Goal: Information Seeking & Learning: Compare options

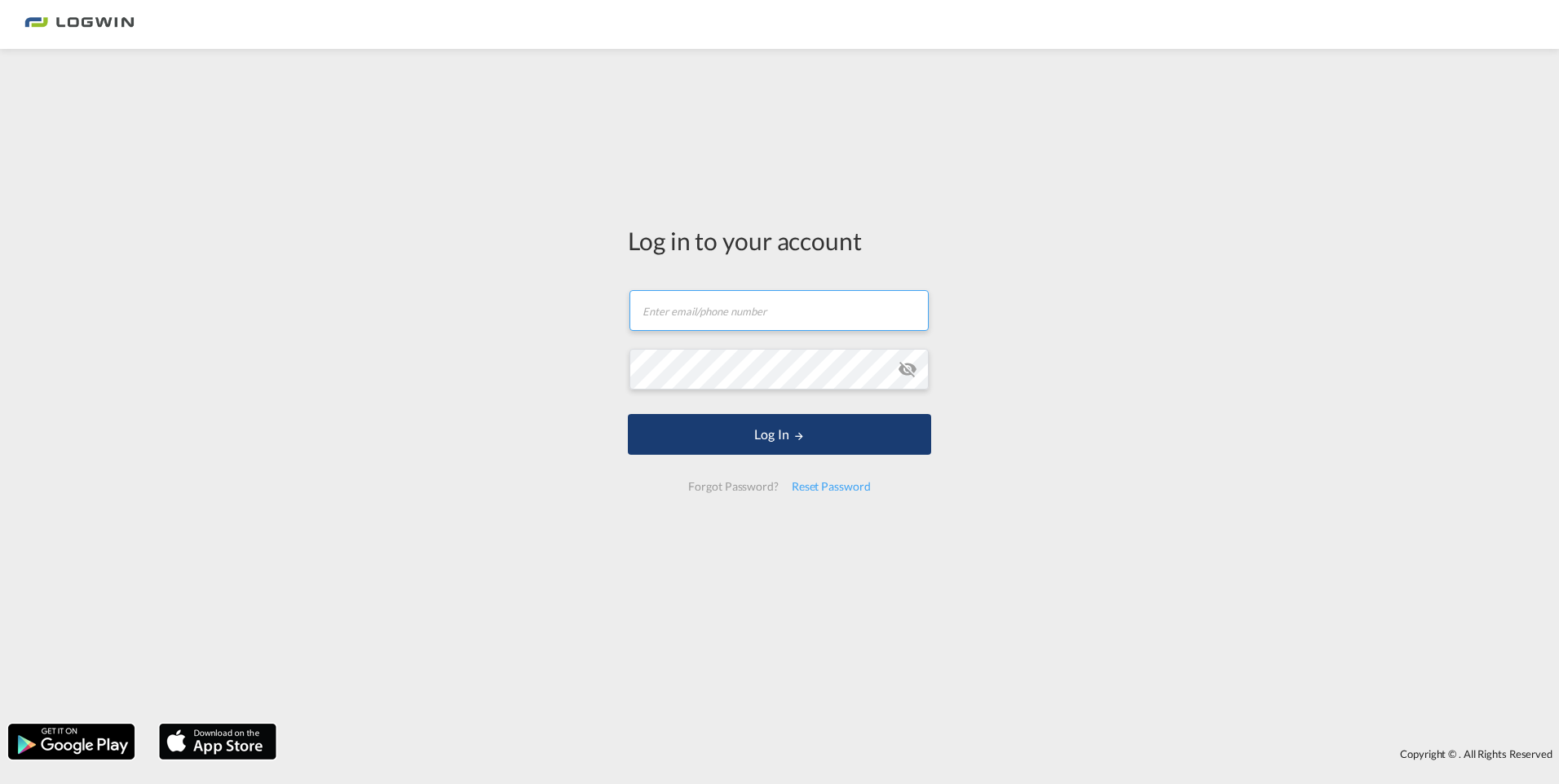
type input "[PERSON_NAME][EMAIL_ADDRESS][DOMAIN_NAME]"
click at [721, 421] on button "Log In" at bounding box center [780, 434] width 304 height 40
